Goal: Task Accomplishment & Management: Manage account settings

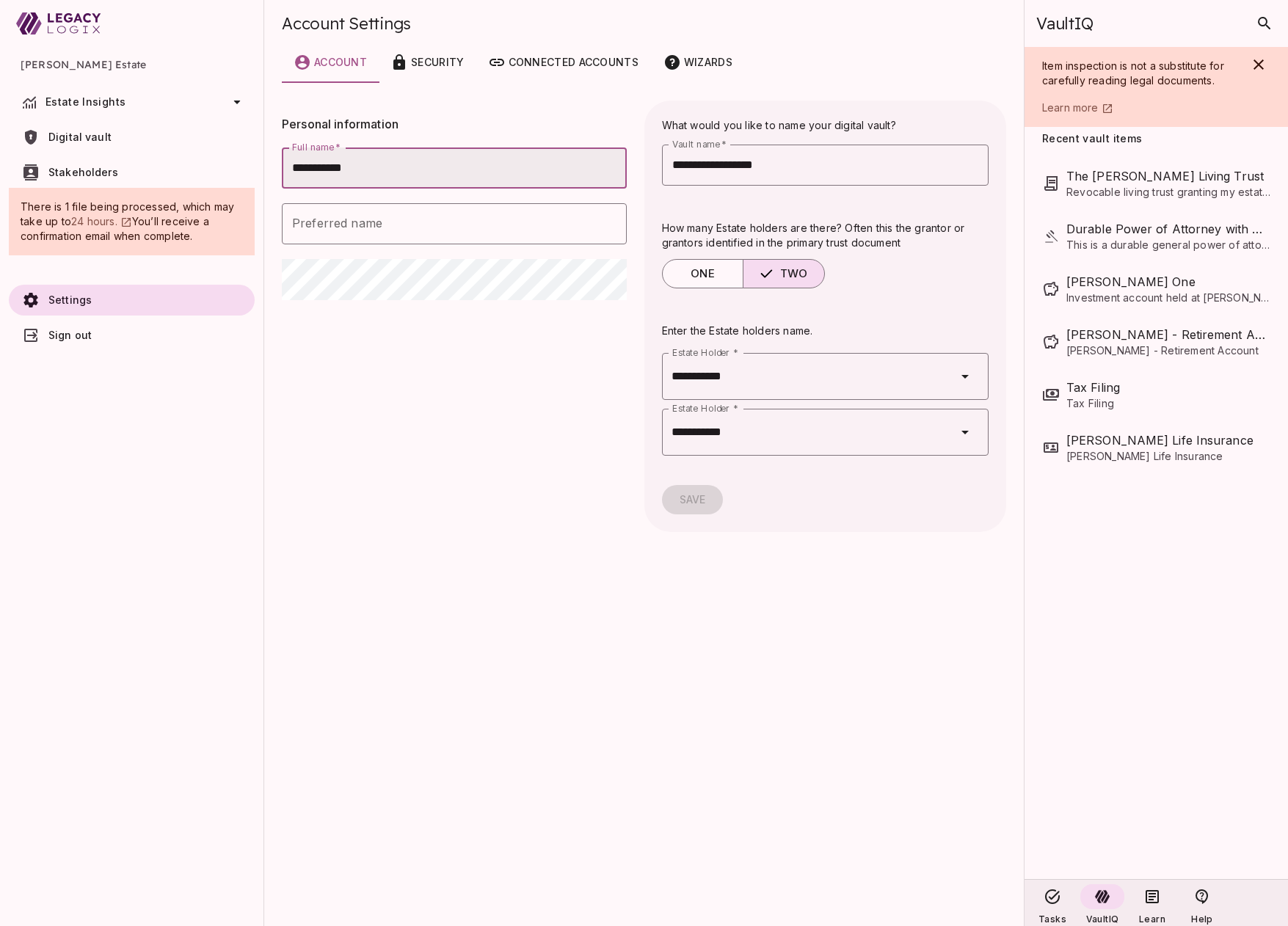
click at [134, 143] on span "Digital vault" at bounding box center [148, 137] width 200 height 15
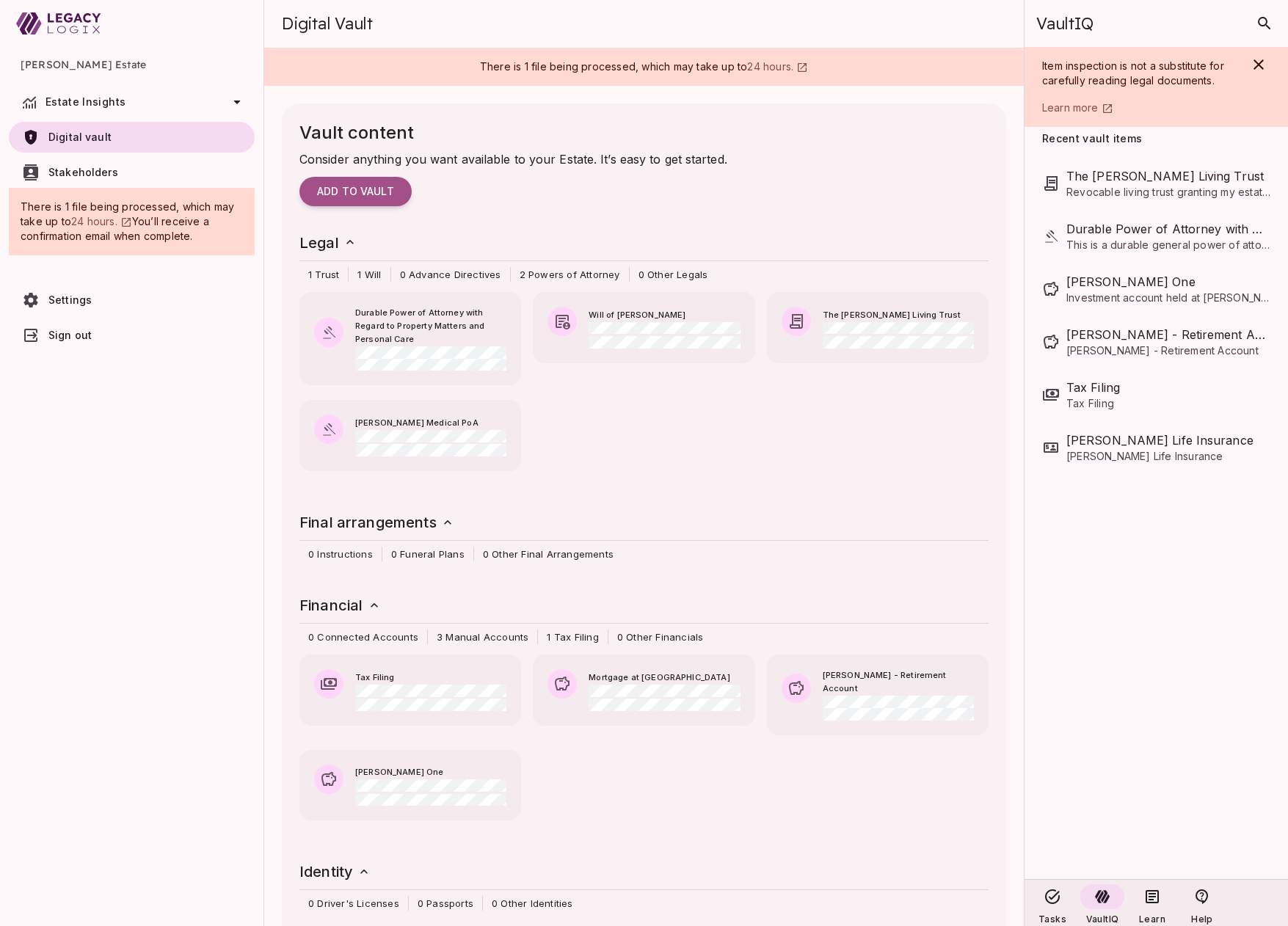
click at [99, 102] on span "Estate Insights" at bounding box center [85, 102] width 80 height 13
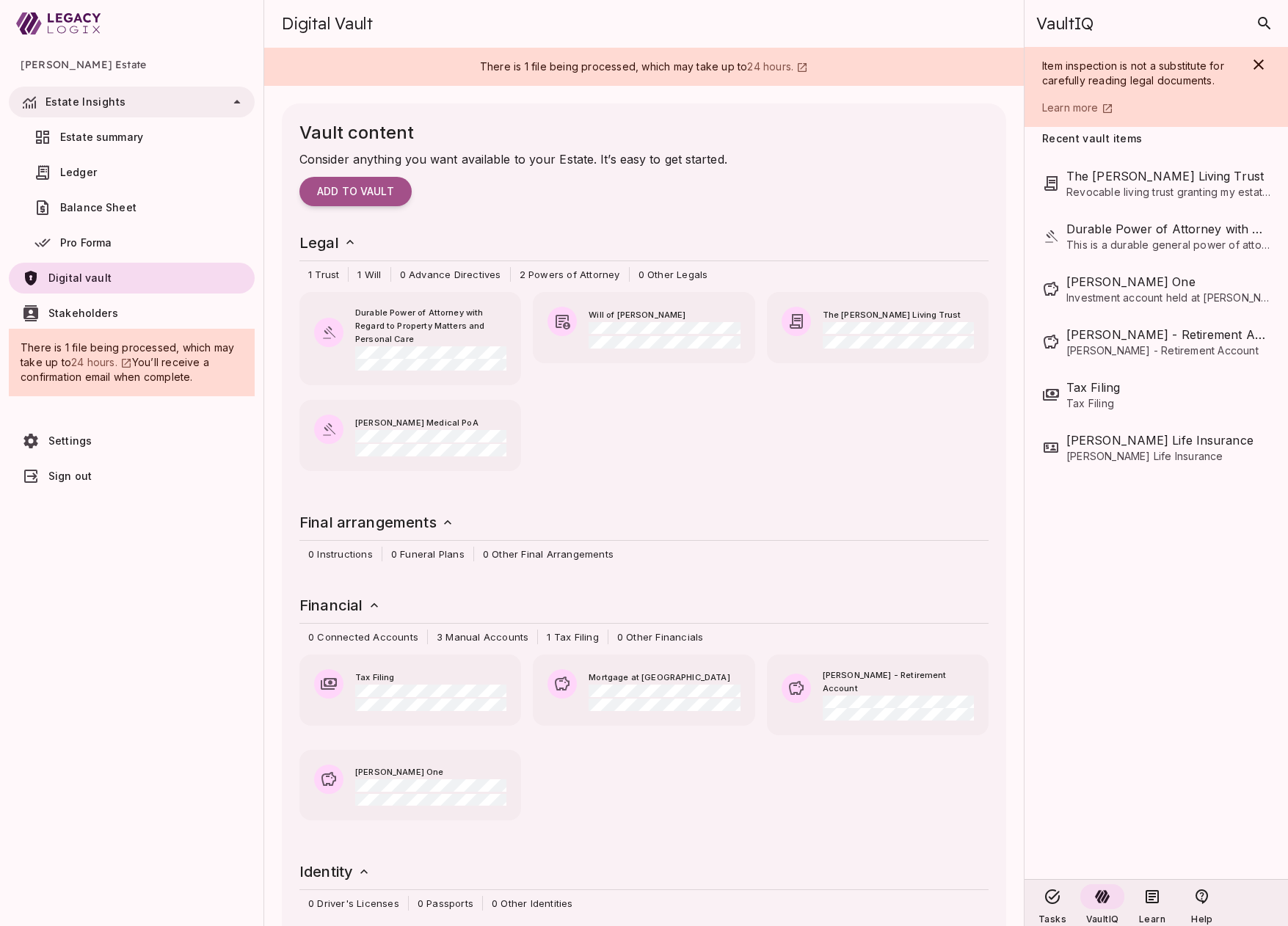
click at [104, 134] on span "Estate summary" at bounding box center [102, 137] width 83 height 13
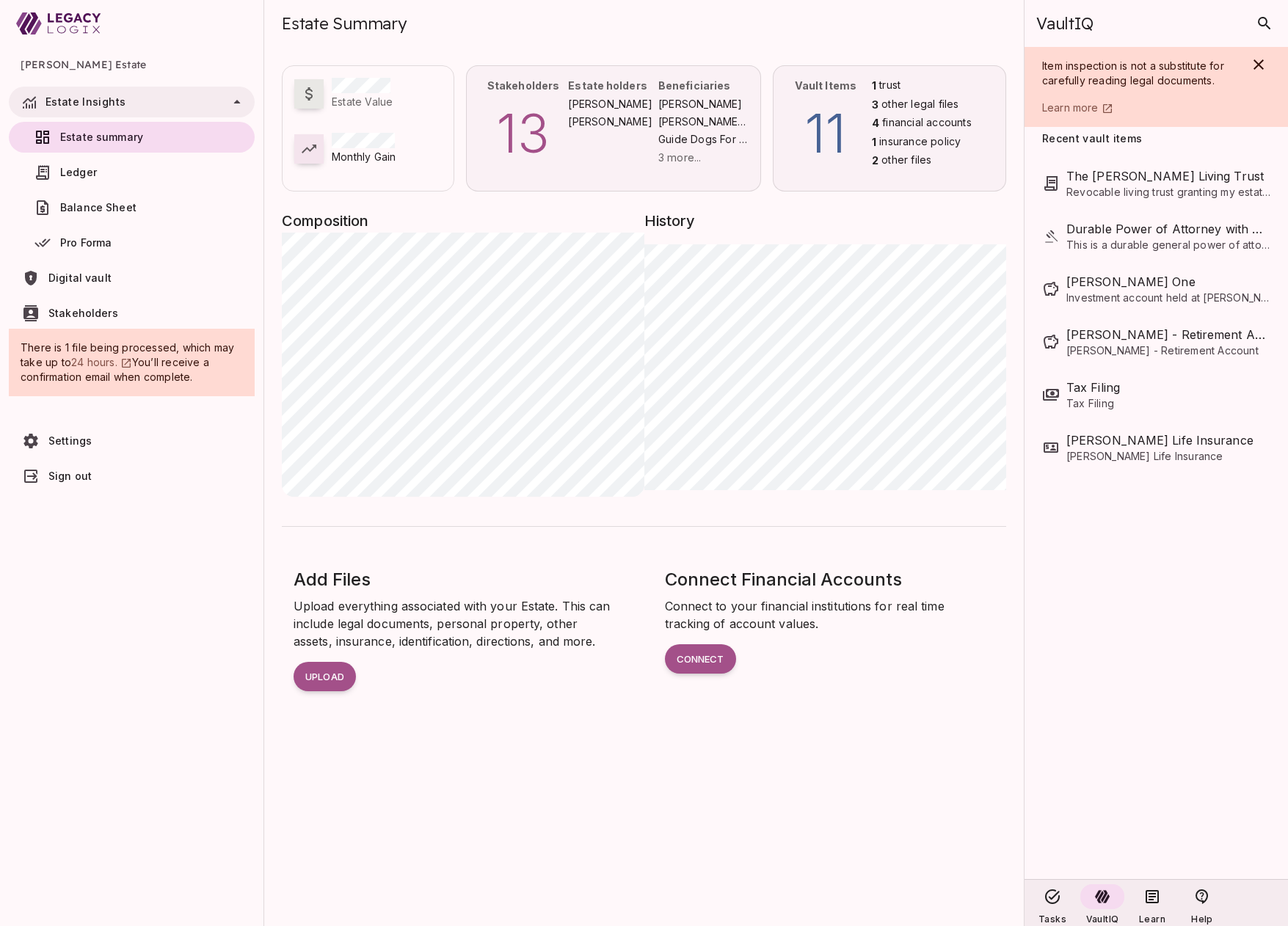
click at [127, 272] on span "Digital vault" at bounding box center [148, 278] width 200 height 15
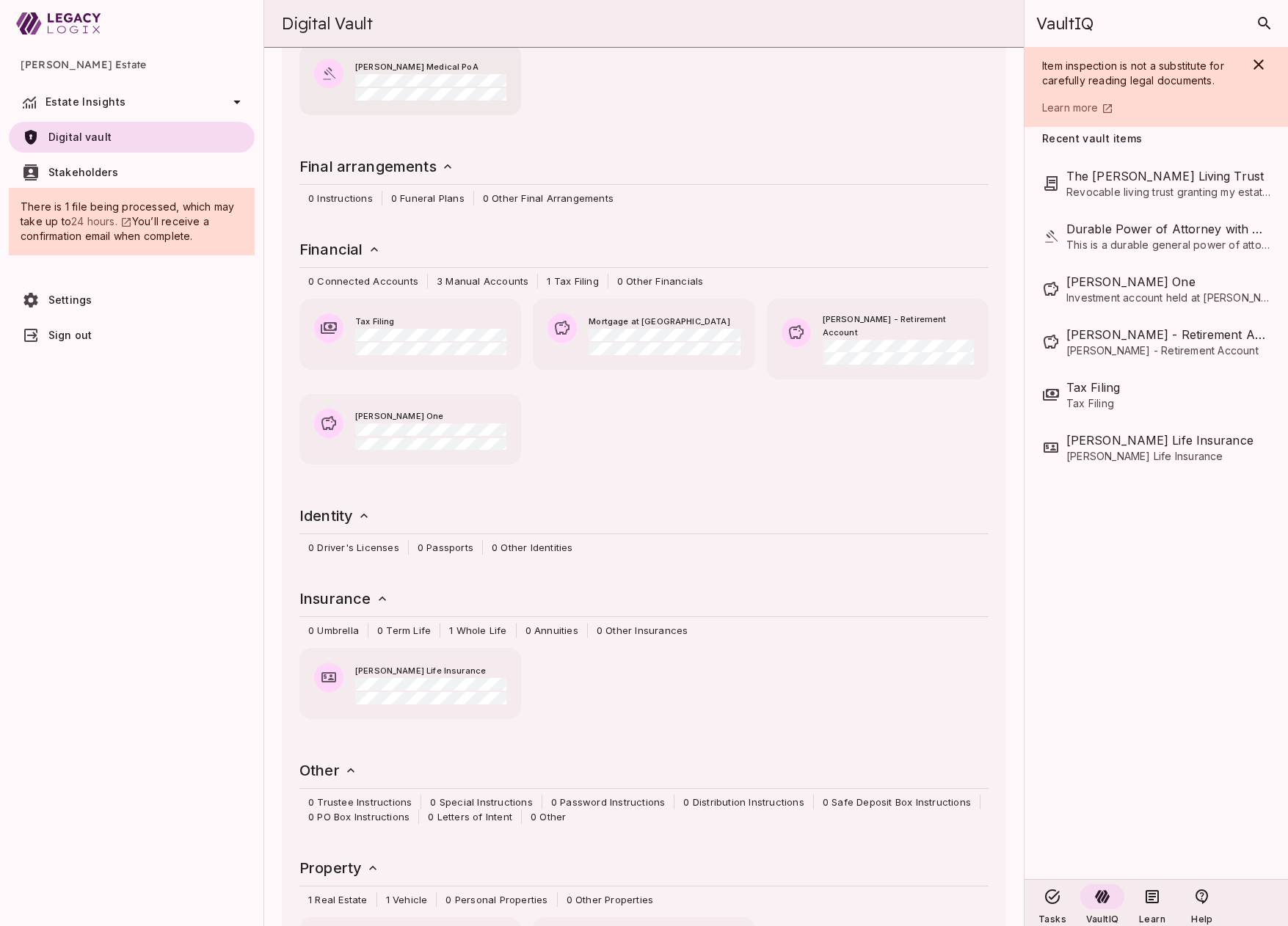
scroll to position [367, 0]
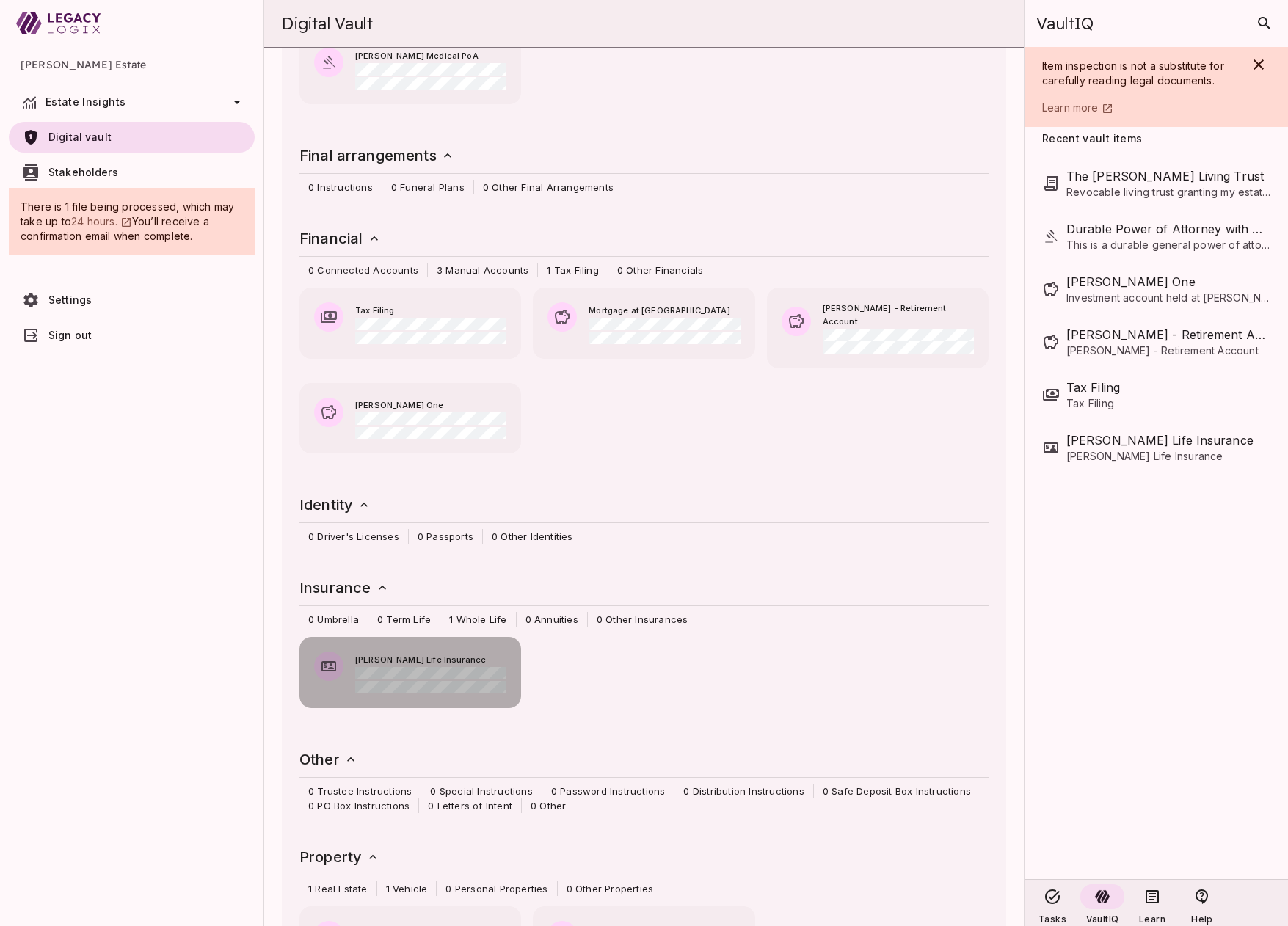
click at [424, 654] on span "[PERSON_NAME] Life Insurance" at bounding box center [431, 660] width 151 height 13
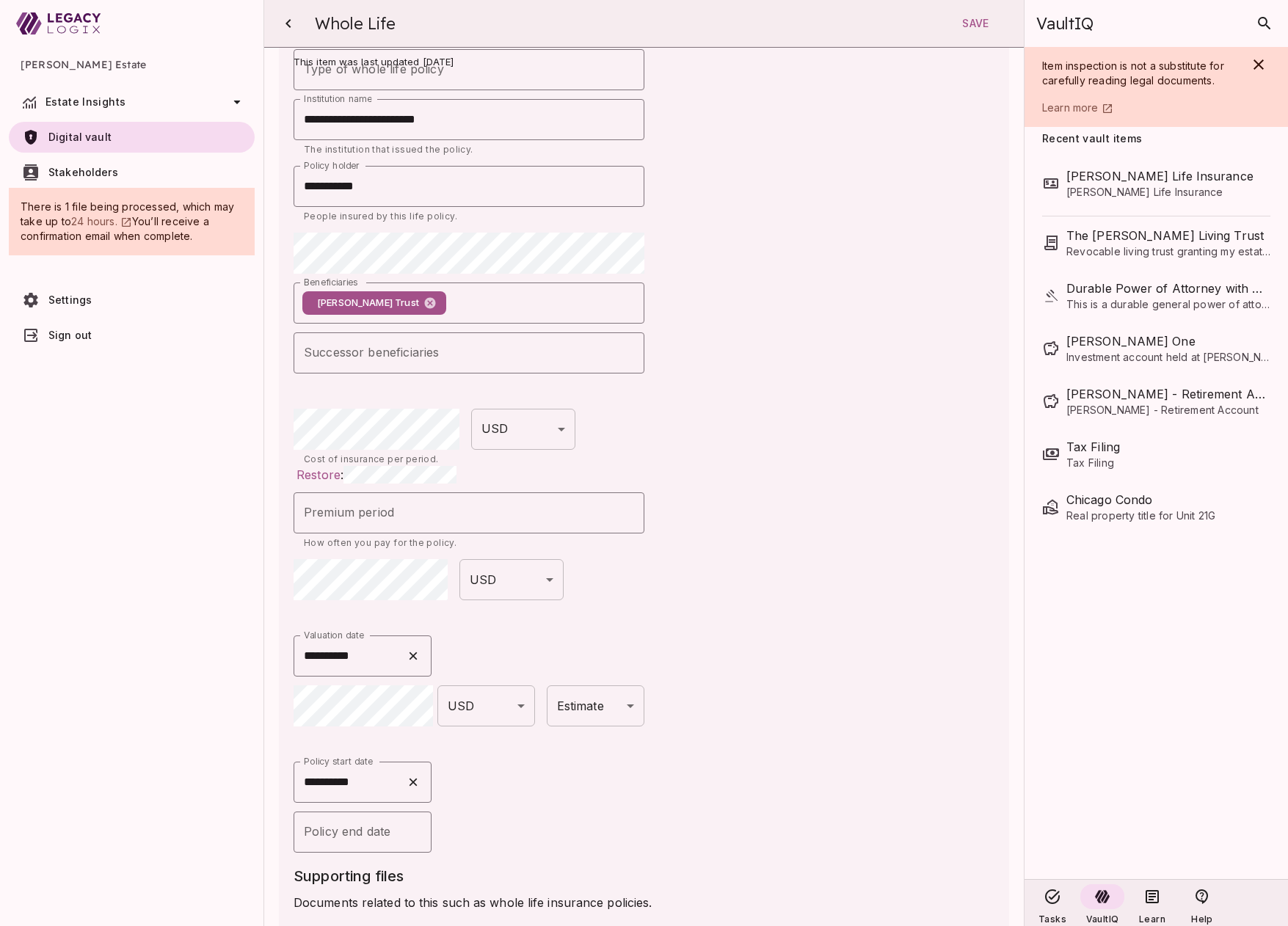
scroll to position [275, 0]
click at [286, 24] on icon "button" at bounding box center [288, 23] width 5 height 9
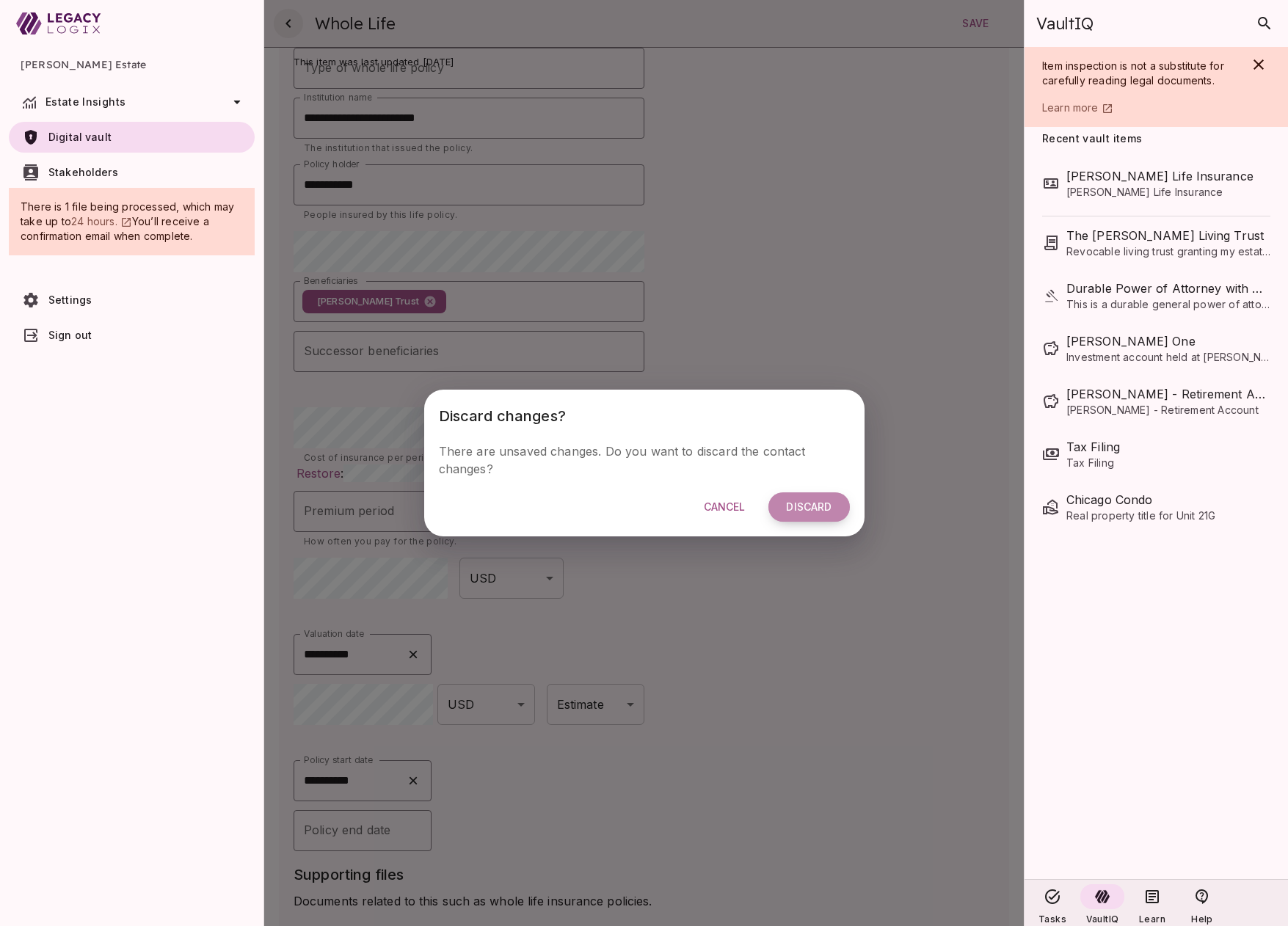
click at [807, 504] on span "Discard" at bounding box center [809, 507] width 45 height 13
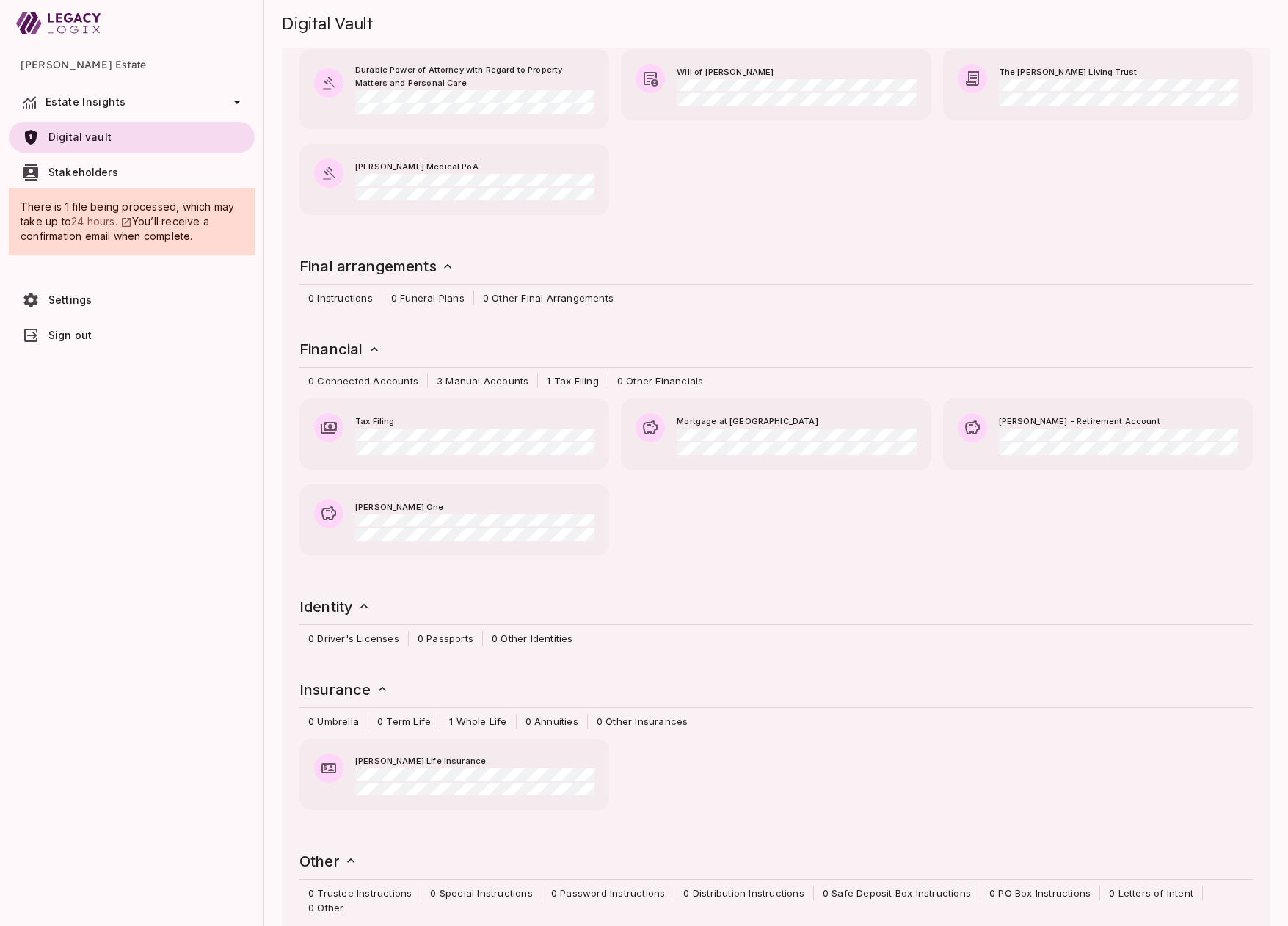
scroll to position [0, 0]
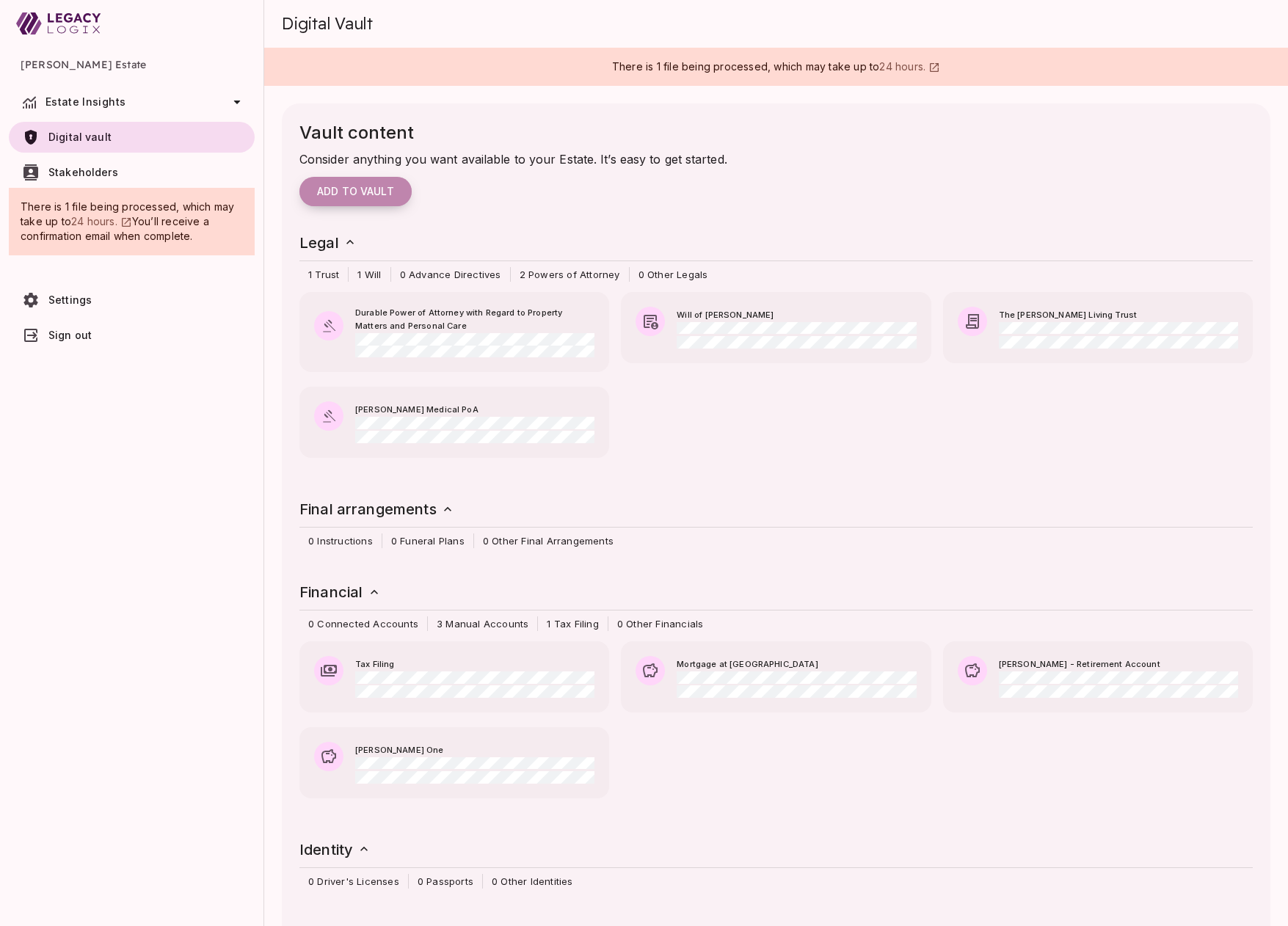
click at [381, 185] on span "Add to vault" at bounding box center [356, 191] width 77 height 13
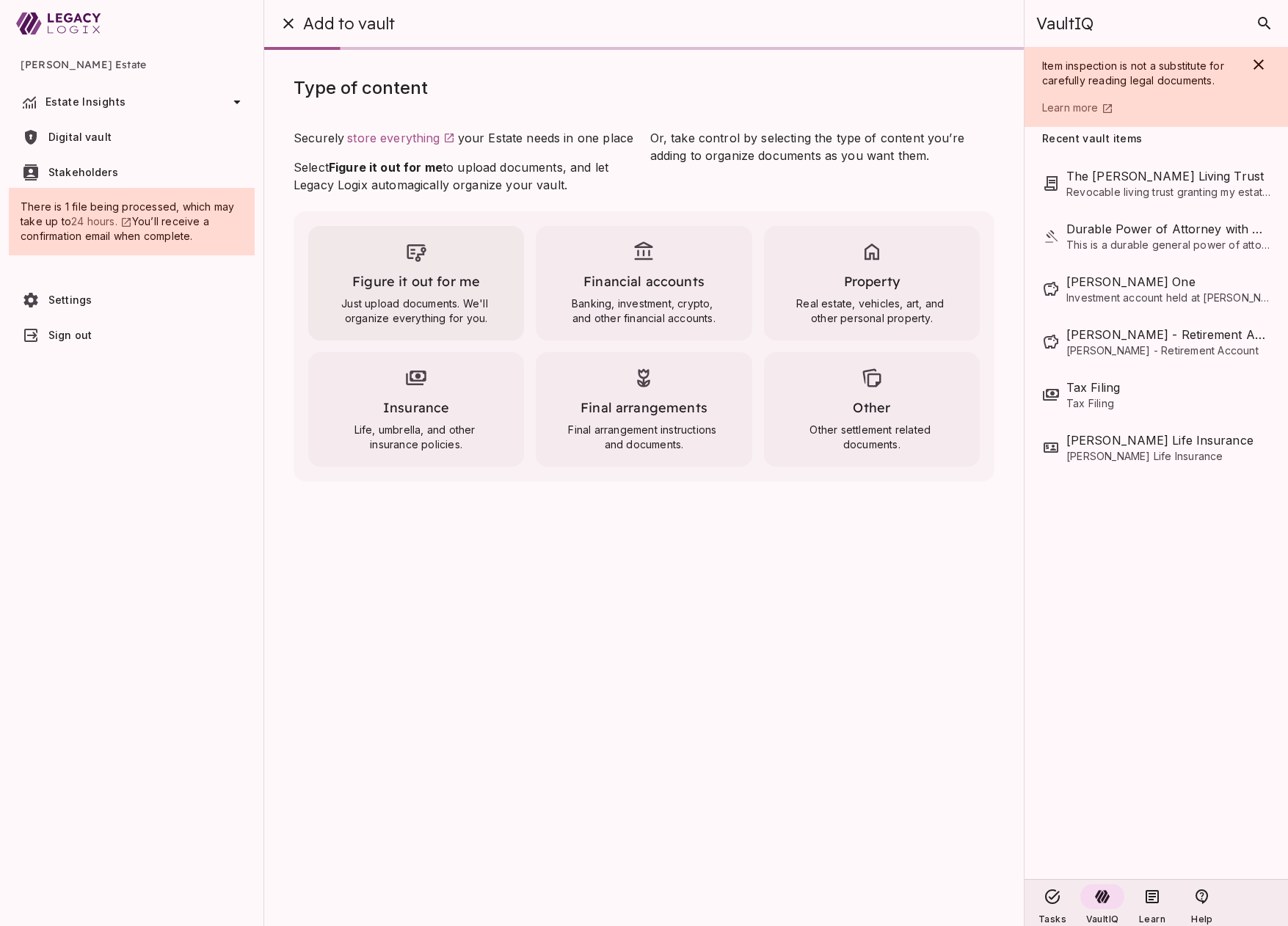
click at [389, 255] on span at bounding box center [416, 254] width 187 height 27
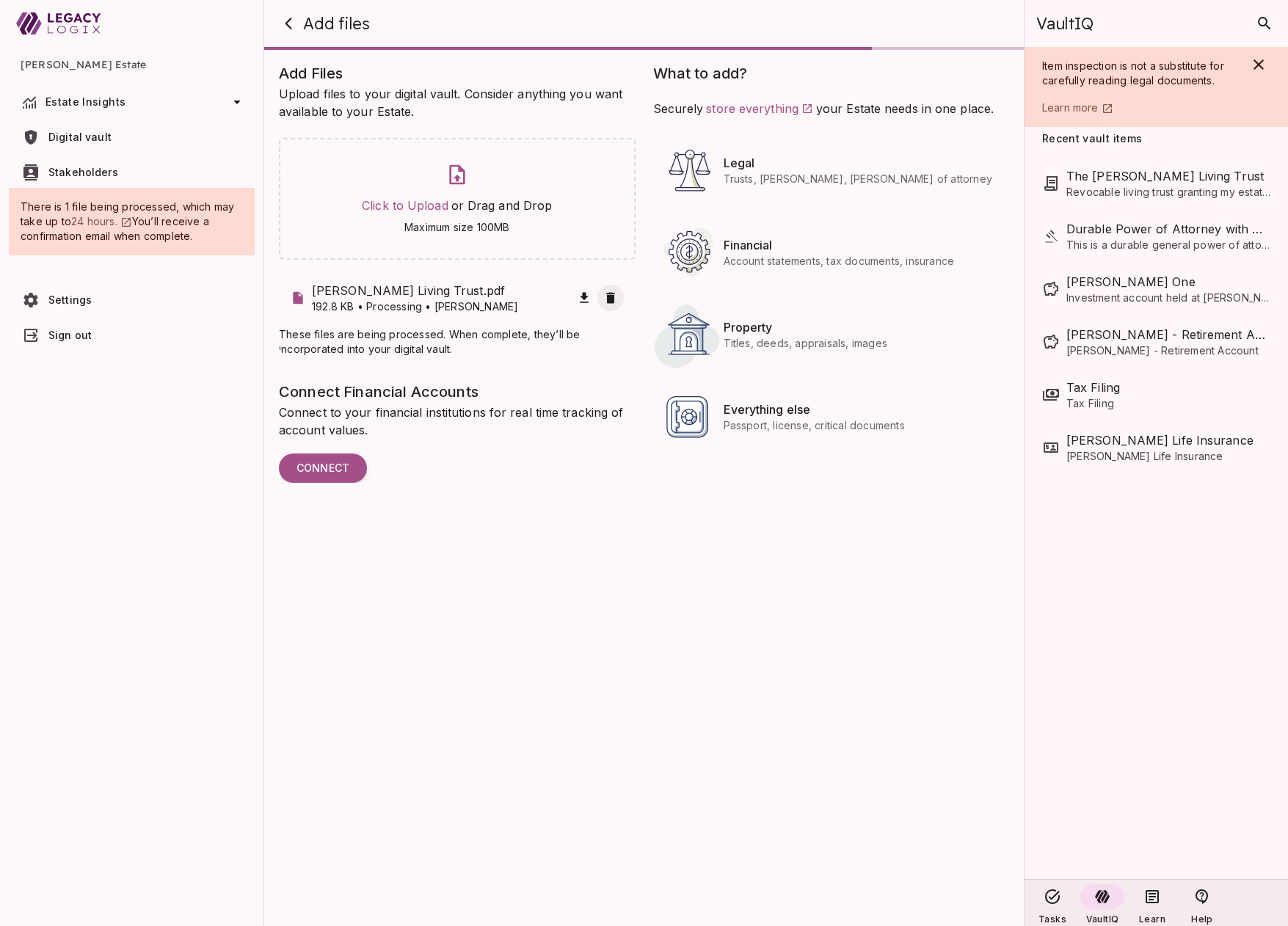
click at [610, 299] on icon "button" at bounding box center [610, 299] width 9 height 11
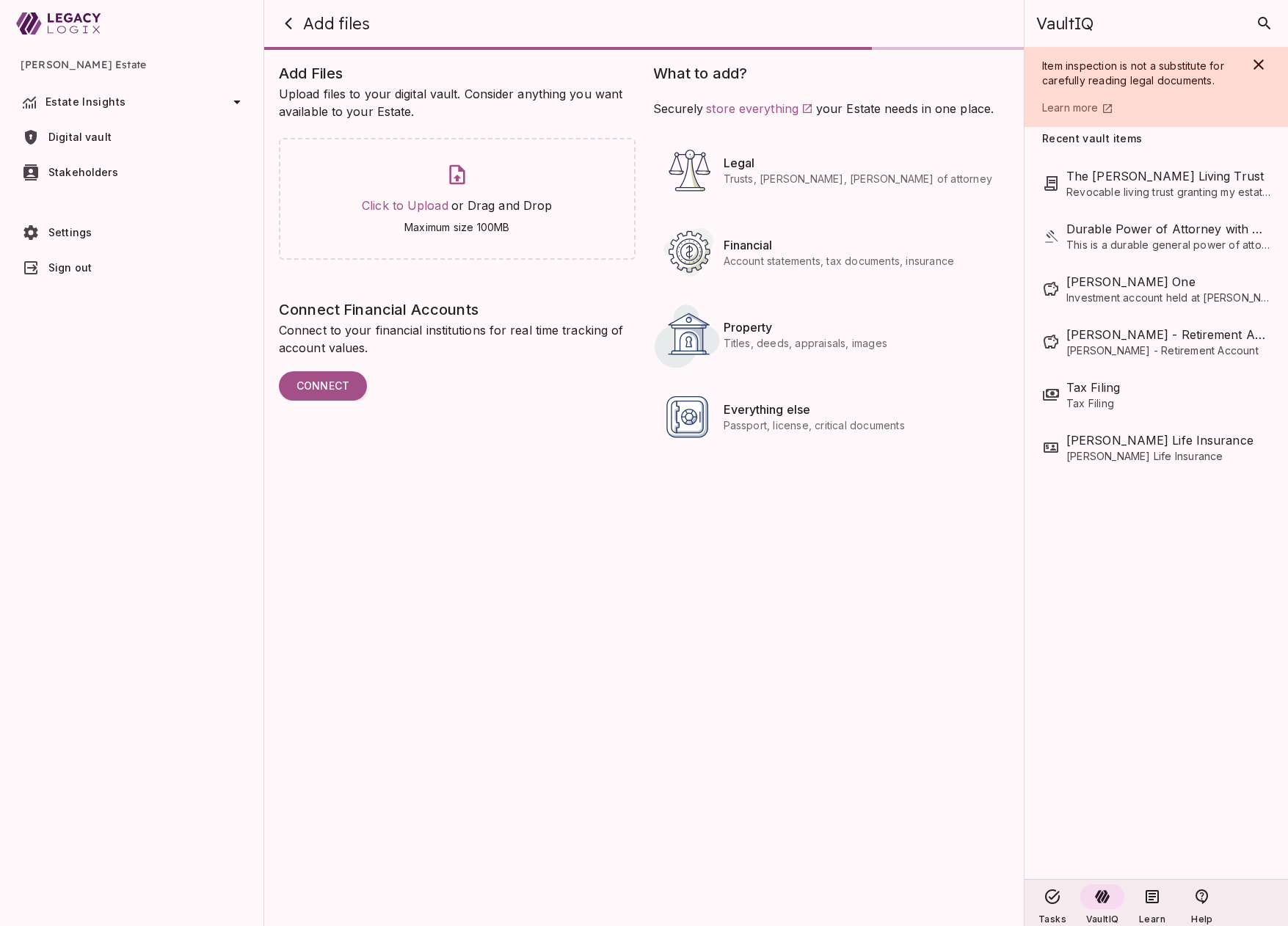
click at [92, 105] on span "Estate Insights" at bounding box center [85, 102] width 80 height 13
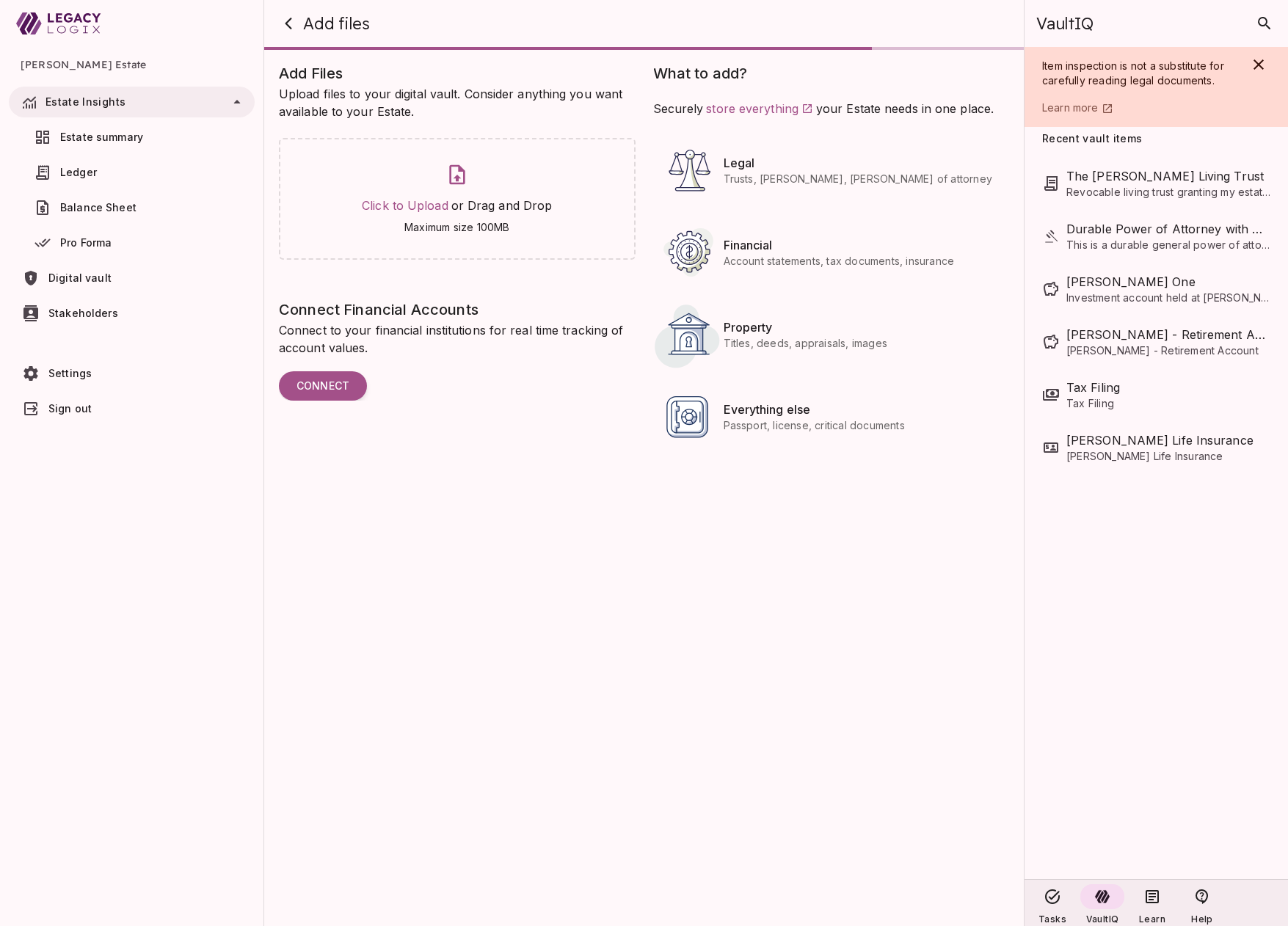
click at [95, 127] on link "Estate summary" at bounding box center [131, 137] width 246 height 30
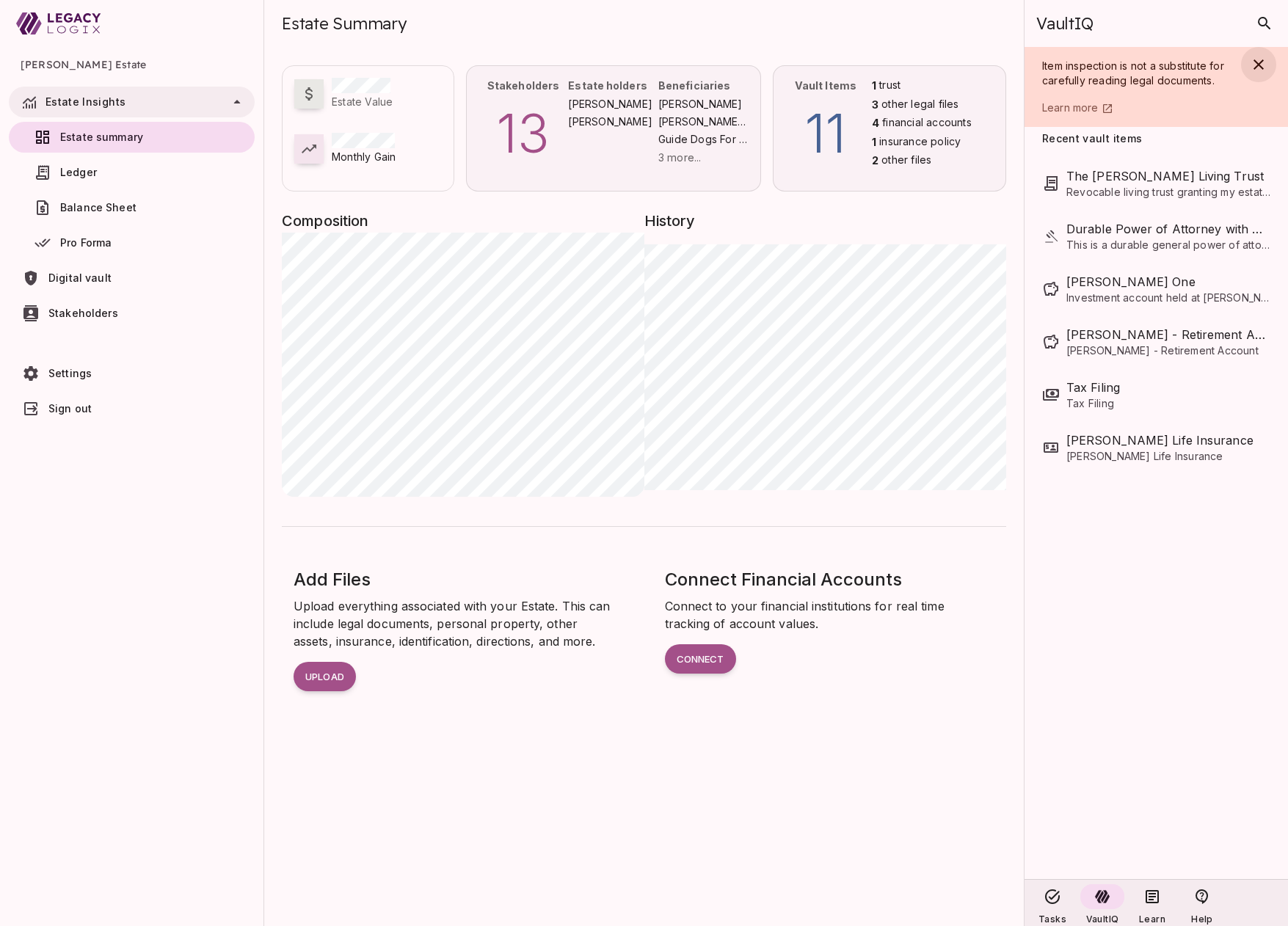
click at [1261, 60] on icon "button" at bounding box center [1258, 64] width 18 height 18
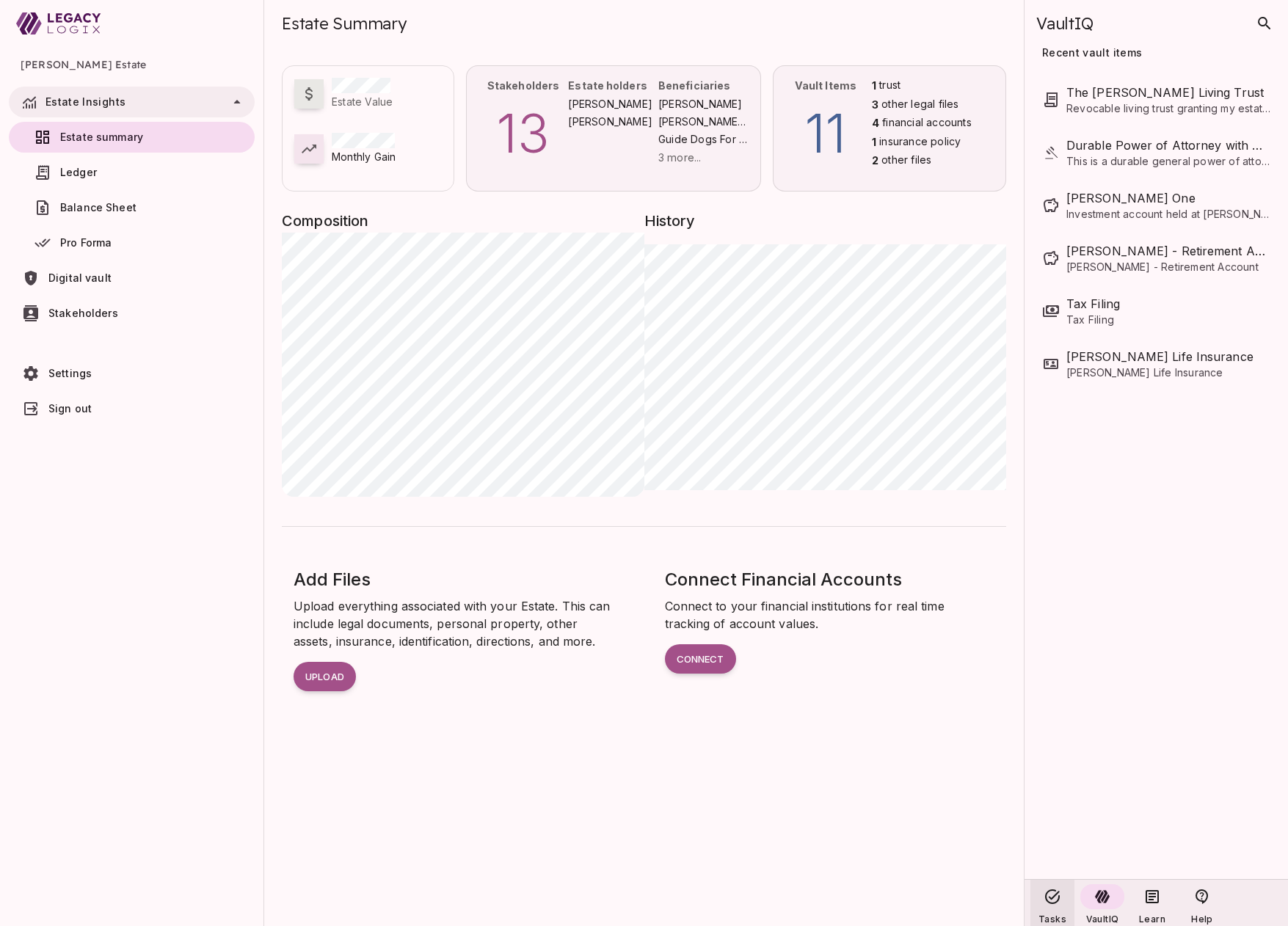
click at [1049, 901] on icon at bounding box center [1053, 896] width 18 height 18
